Goal: Book appointment/travel/reservation

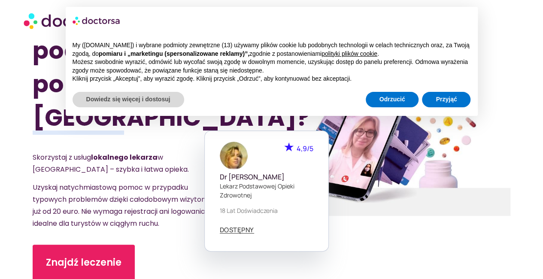
scroll to position [75, 0]
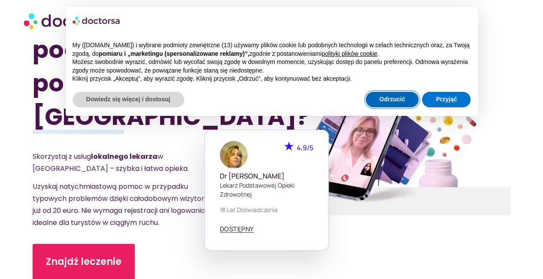
click at [398, 100] on font "Odrzucić" at bounding box center [393, 99] width 26 height 7
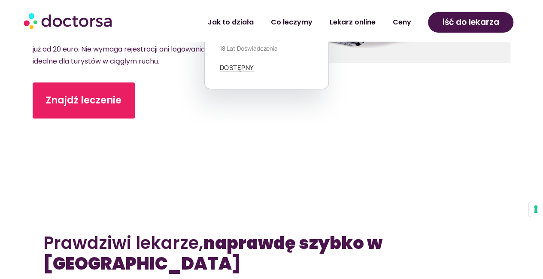
scroll to position [236, 0]
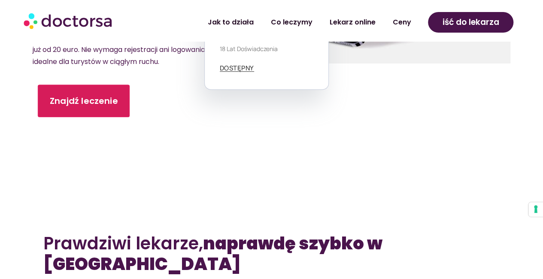
click at [78, 85] on link "Znajdź leczenie" at bounding box center [84, 101] width 92 height 33
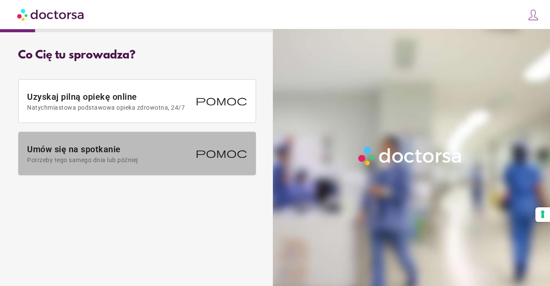
click at [115, 144] on font "Umów się na spotkanie" at bounding box center [74, 149] width 94 height 10
